Goal: Ask a question

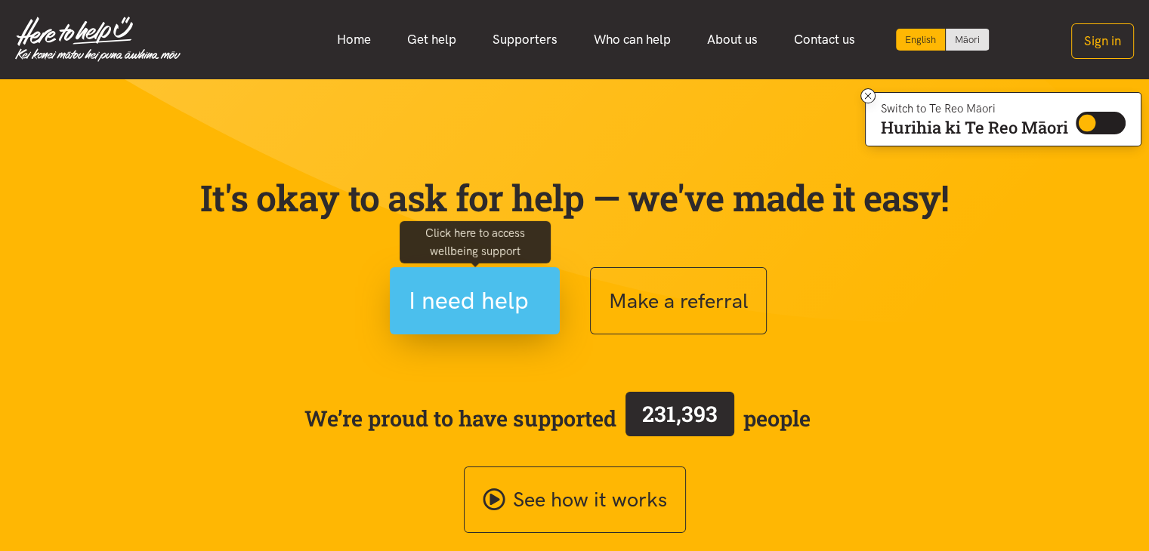
click at [477, 297] on span "I need help" at bounding box center [469, 301] width 120 height 39
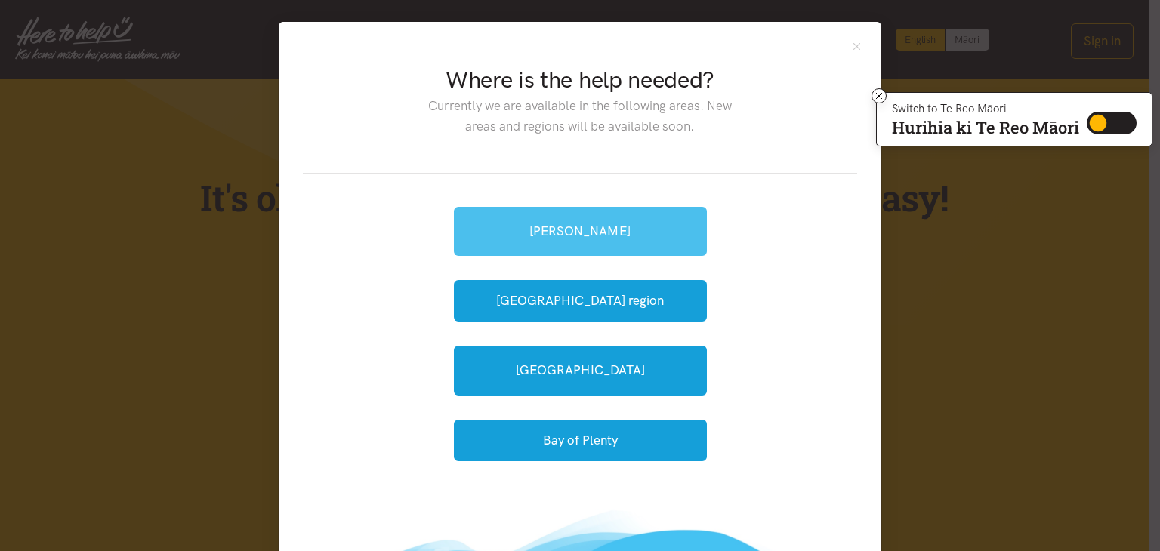
click at [535, 239] on link "[PERSON_NAME]" at bounding box center [580, 231] width 253 height 49
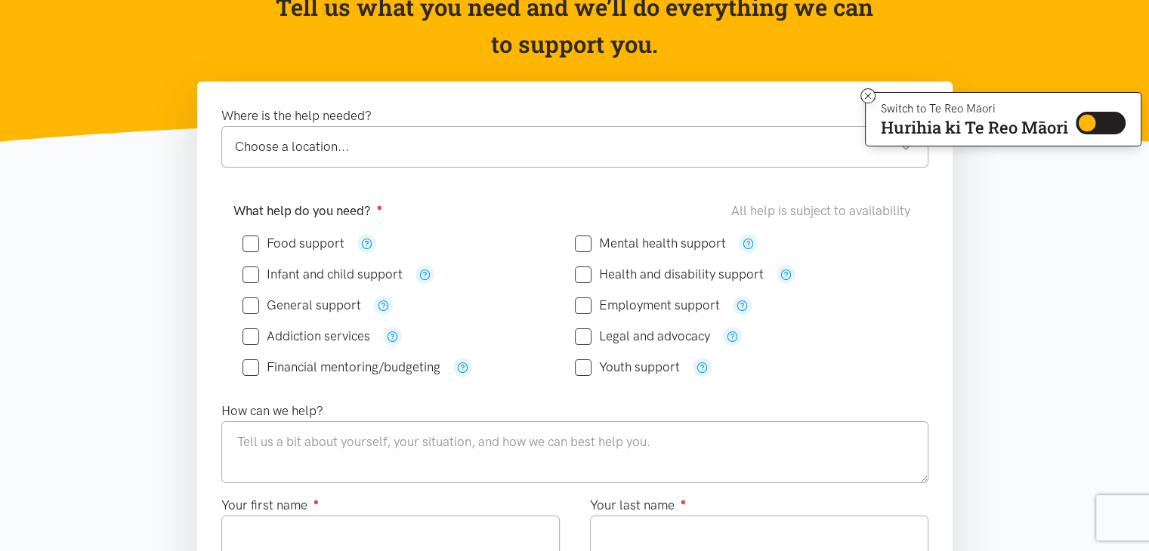
scroll to position [184, 0]
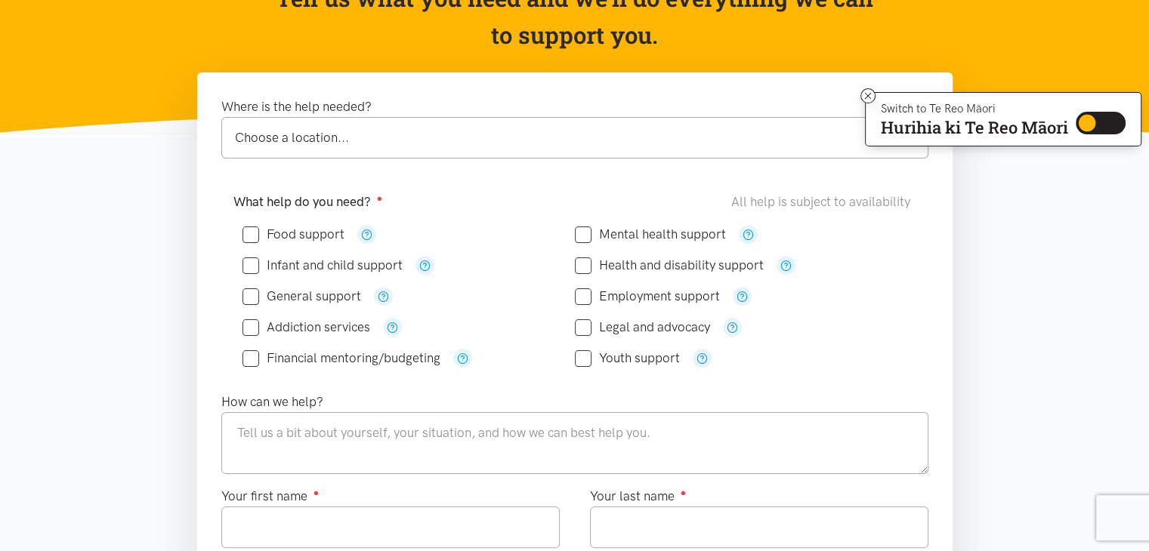
click at [256, 264] on input "Infant and child support" at bounding box center [322, 265] width 160 height 13
checkbox input "true"
click at [248, 228] on input "Food support" at bounding box center [293, 234] width 102 height 13
checkbox input "true"
click at [251, 353] on input "Financial mentoring/budgeting" at bounding box center [341, 358] width 198 height 13
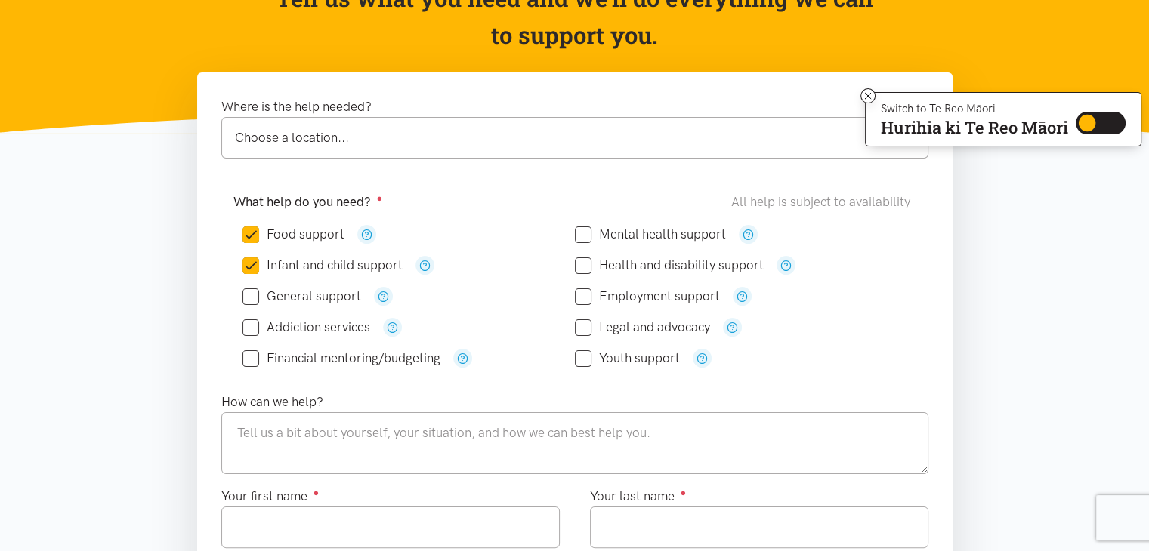
checkbox input "true"
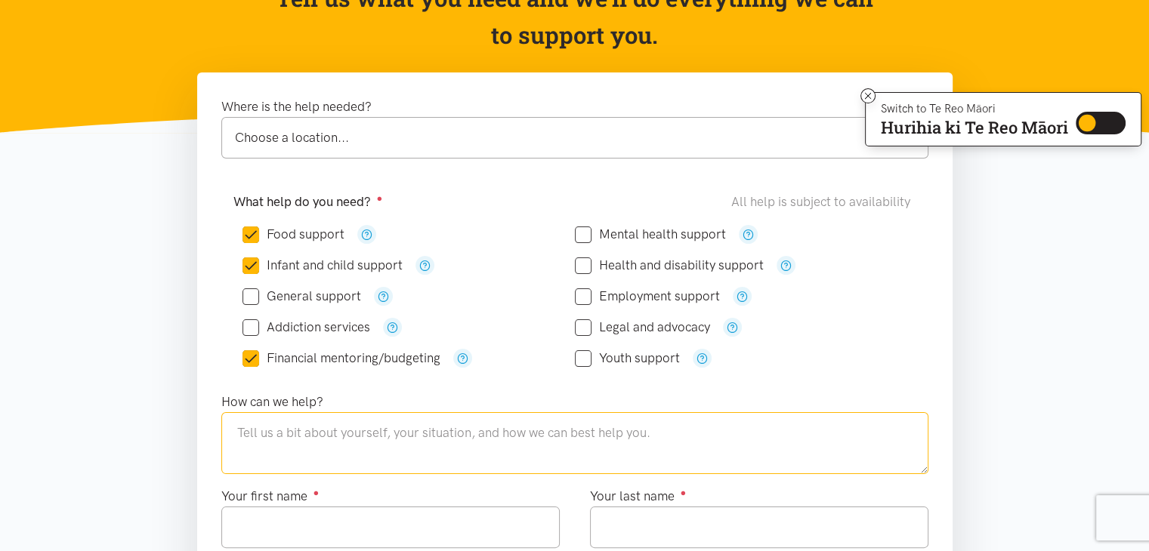
click at [316, 430] on textarea at bounding box center [574, 443] width 707 height 62
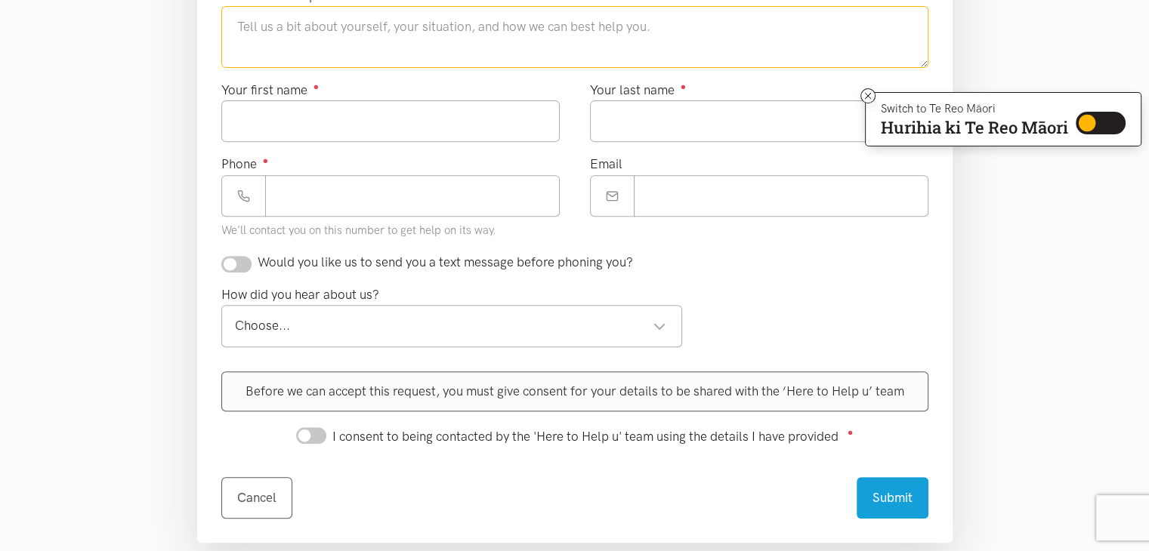
scroll to position [601, 0]
